Goal: Information Seeking & Learning: Learn about a topic

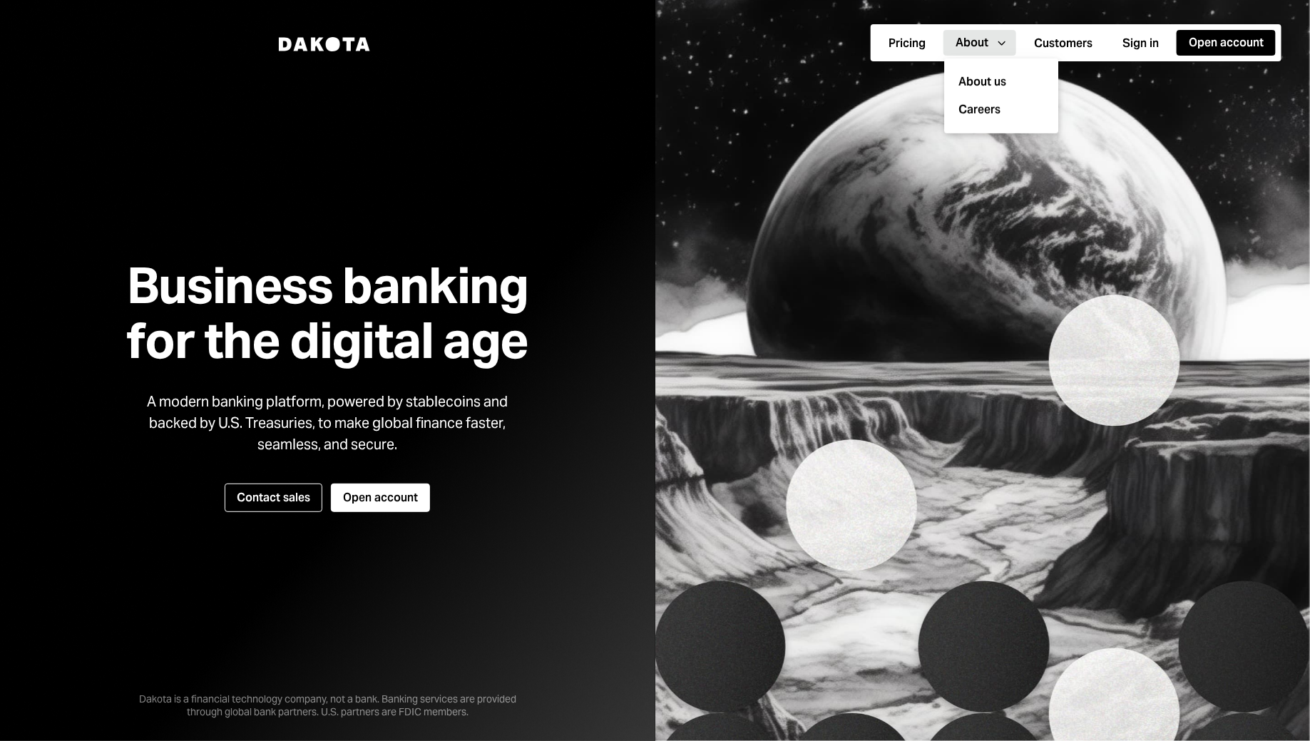
click at [955, 43] on button "About Caret Down" at bounding box center [979, 43] width 73 height 26
click at [979, 39] on div "About" at bounding box center [971, 43] width 33 height 16
click at [984, 77] on div "About us" at bounding box center [1001, 82] width 97 height 28
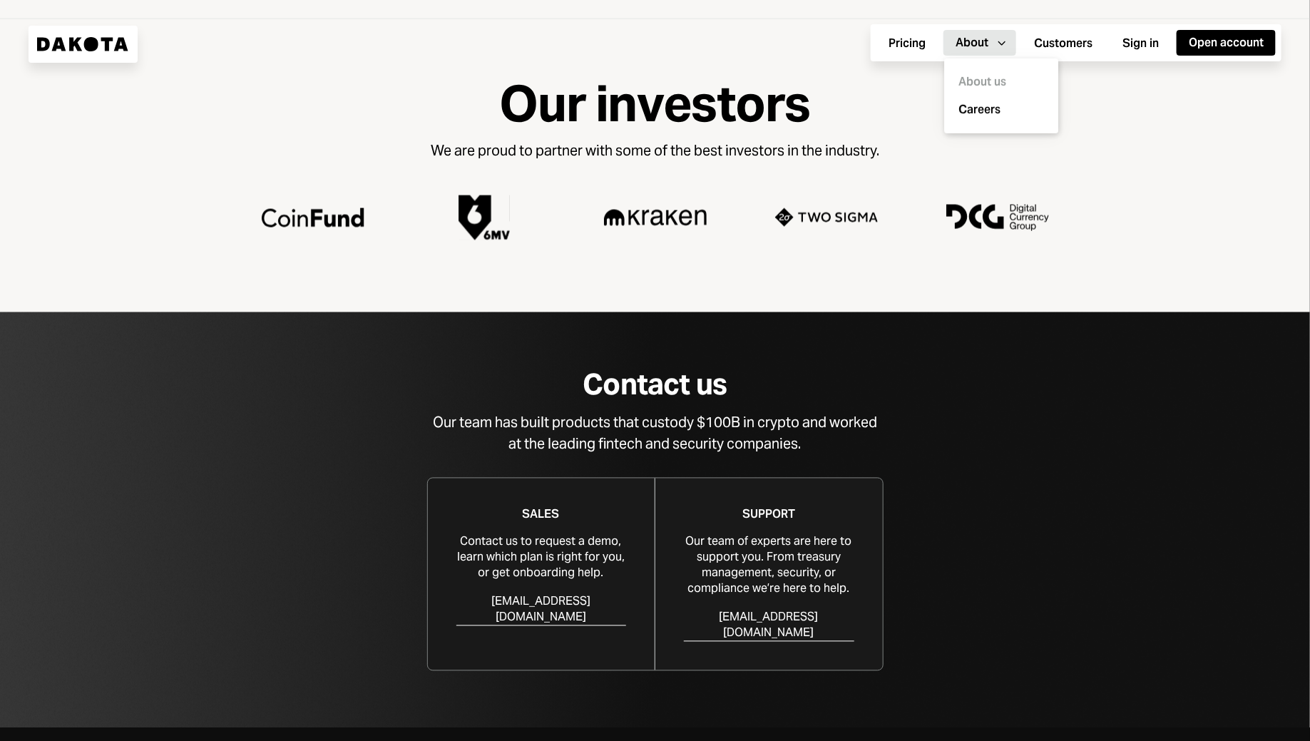
scroll to position [1089, 0]
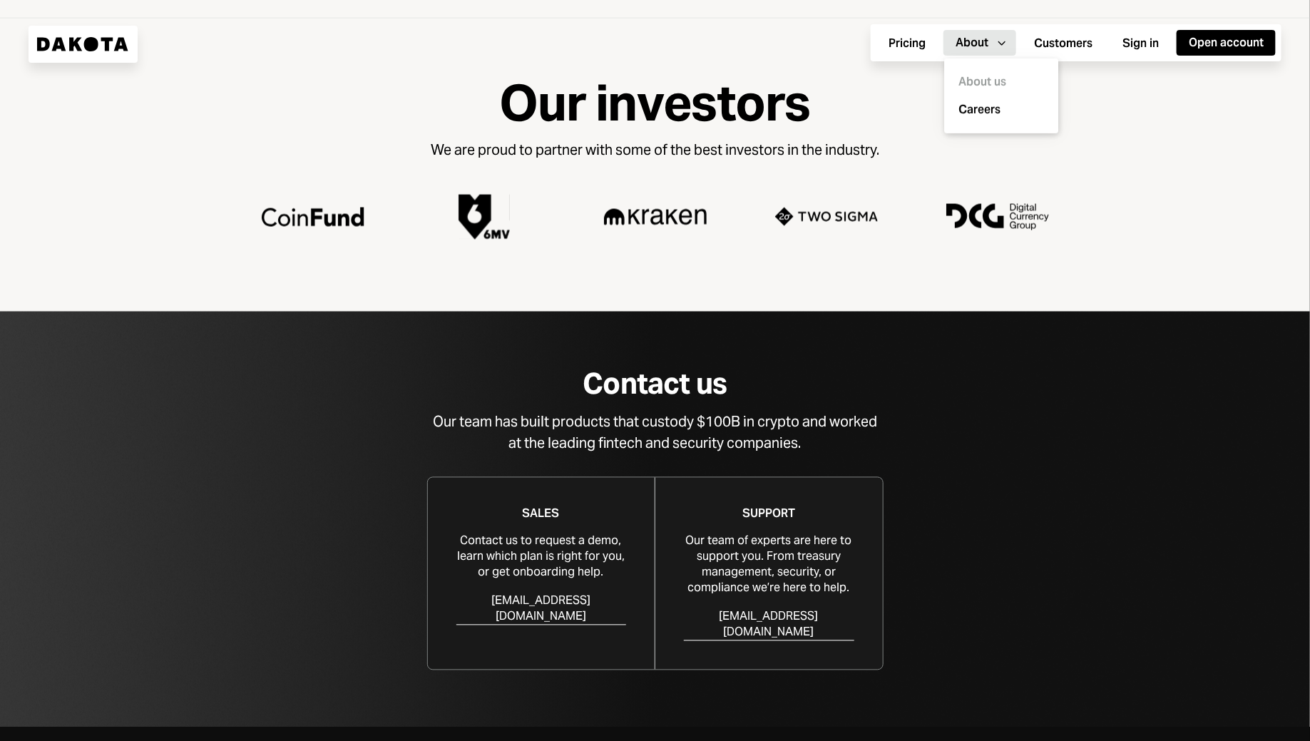
click at [538, 426] on div "Our team has built products that custody $100B in crypto and worked at the lead…" at bounding box center [655, 432] width 456 height 43
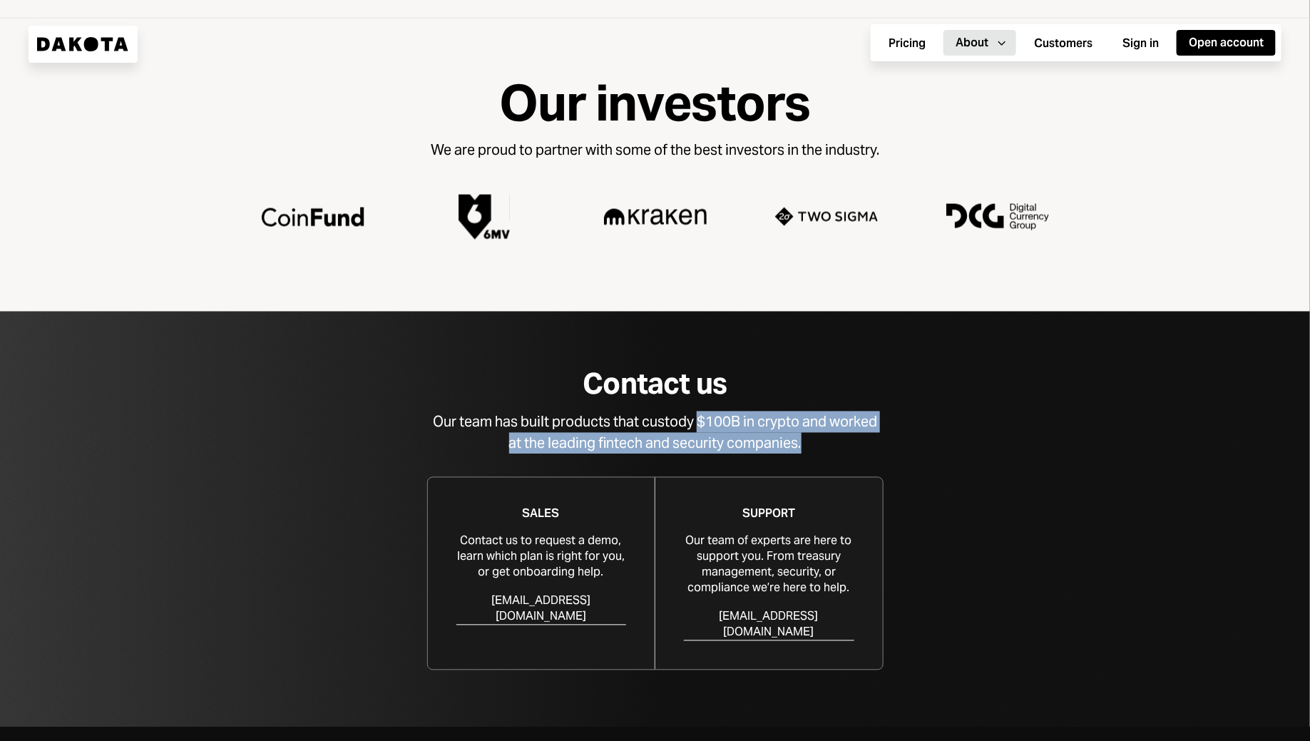
drag, startPoint x: 717, startPoint y: 424, endPoint x: 811, endPoint y: 446, distance: 96.7
click at [811, 446] on div "Our team has built products that custody $100B in crypto and worked at the lead…" at bounding box center [655, 432] width 456 height 43
copy div "$100B in crypto and worked at the leading fintech and security companies."
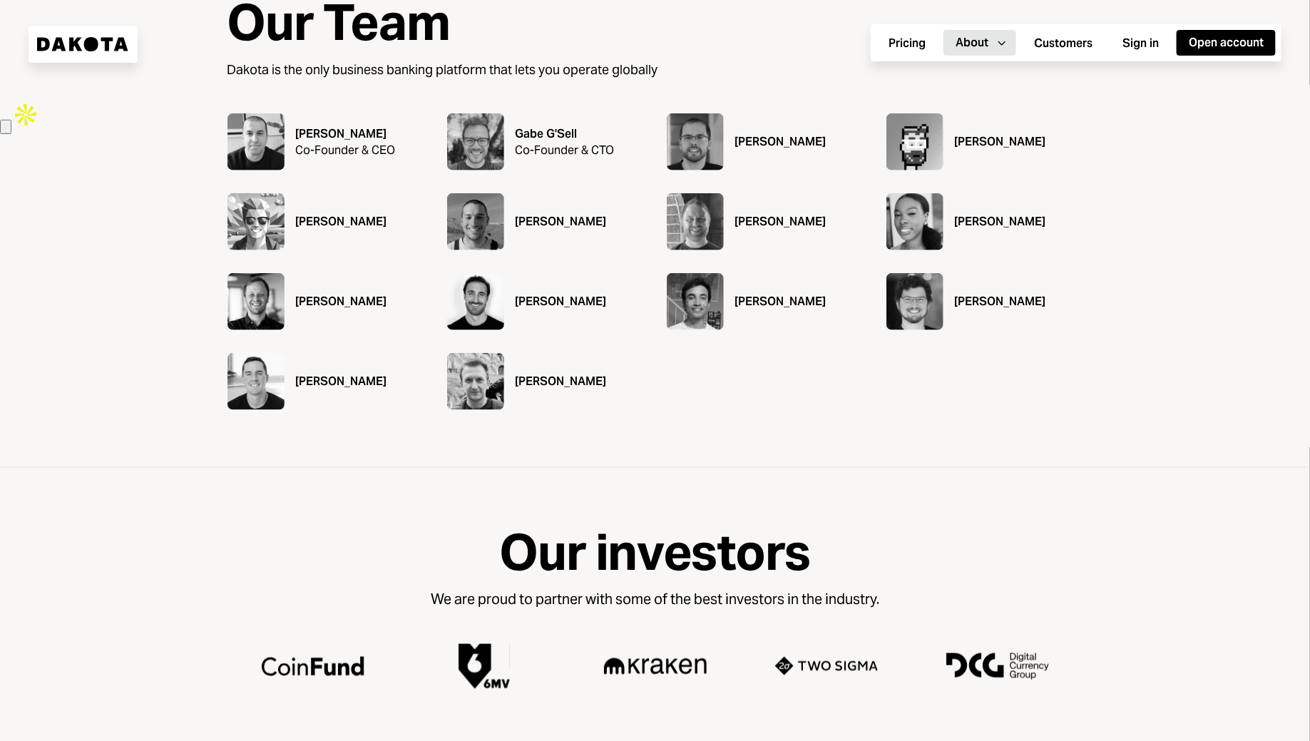
scroll to position [597, 0]
